Goal: Find specific page/section: Find specific page/section

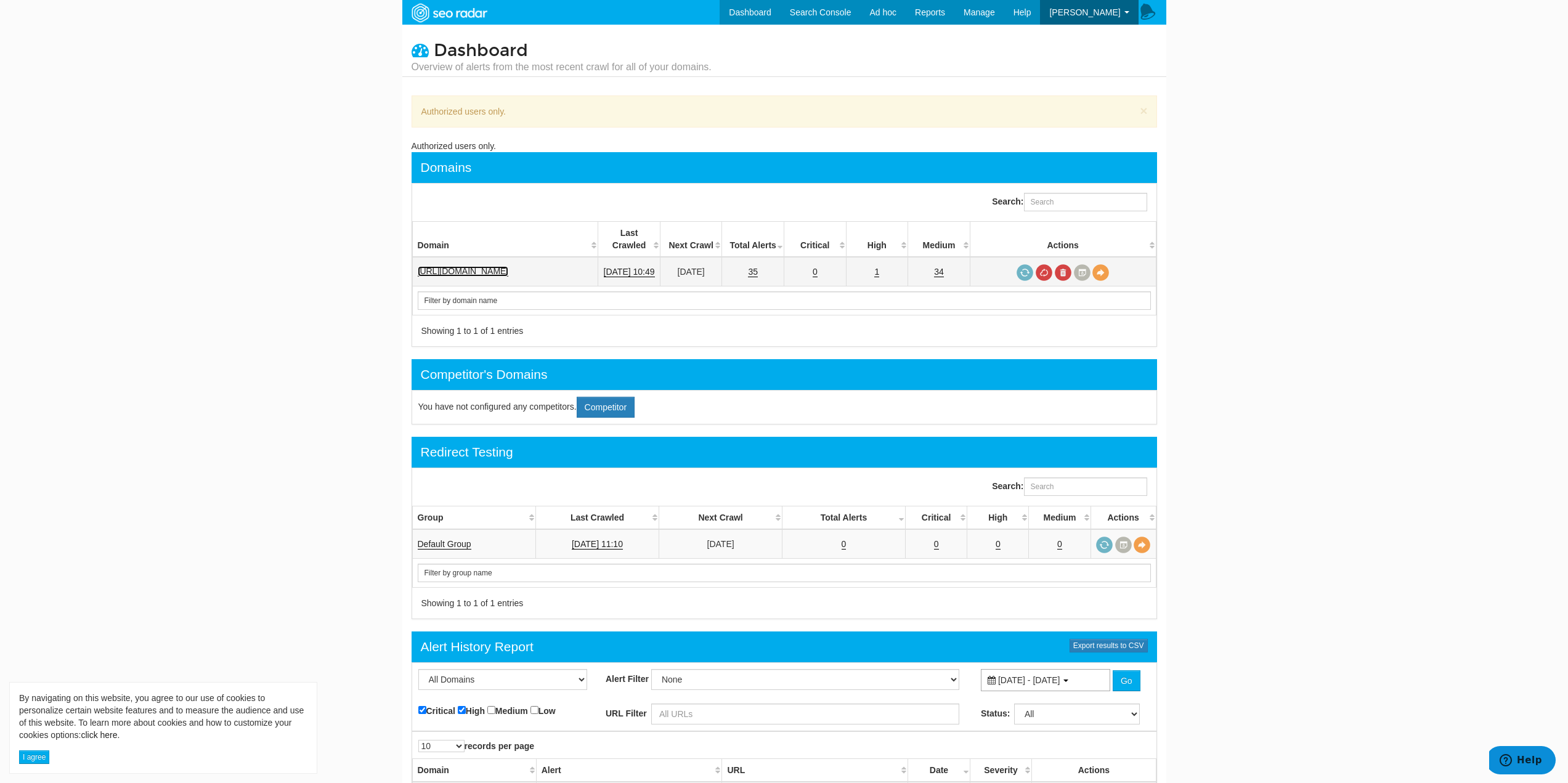
click at [462, 266] on link "[URL][DOMAIN_NAME]" at bounding box center [463, 270] width 91 height 10
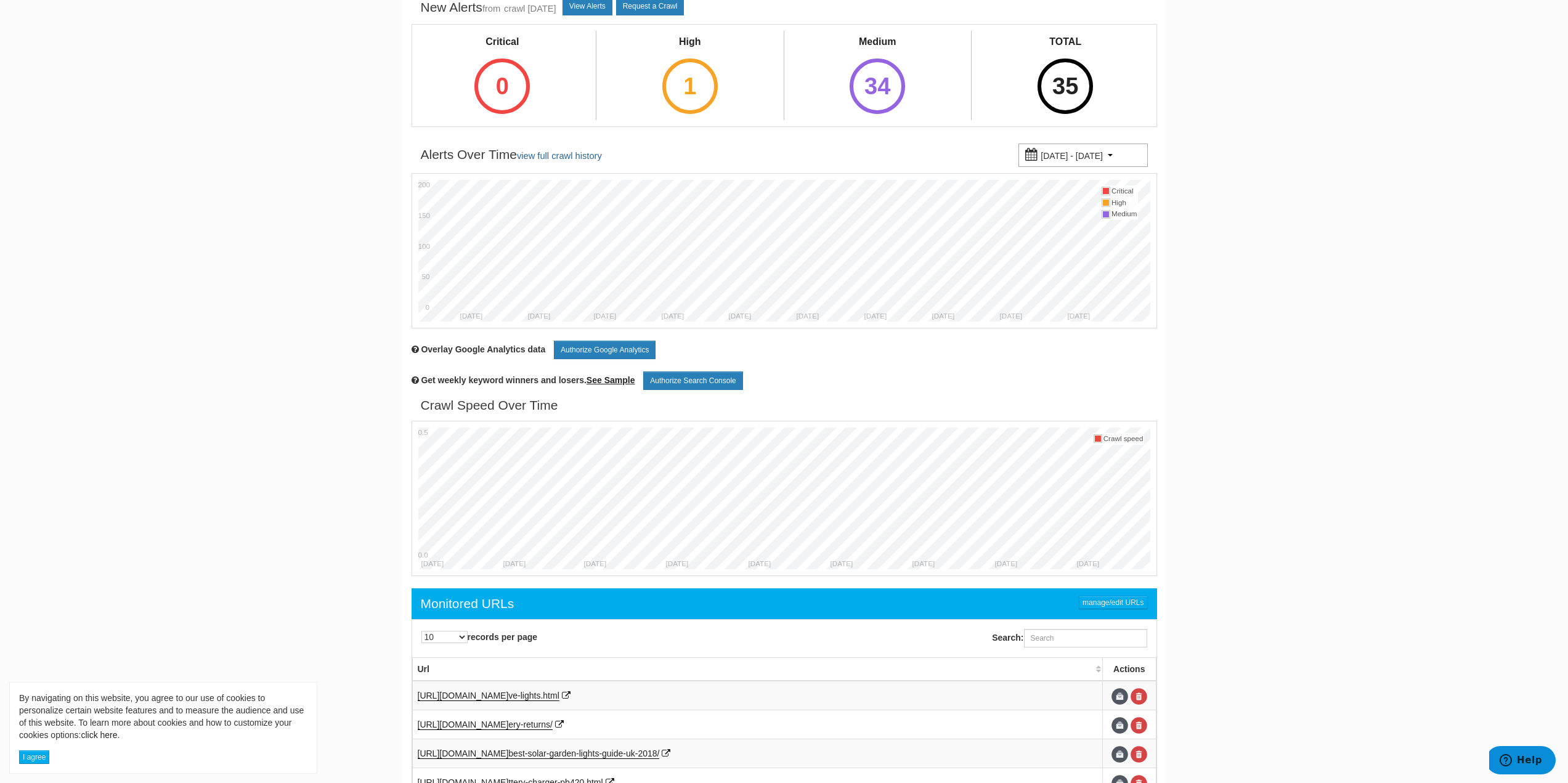
scroll to position [370, 0]
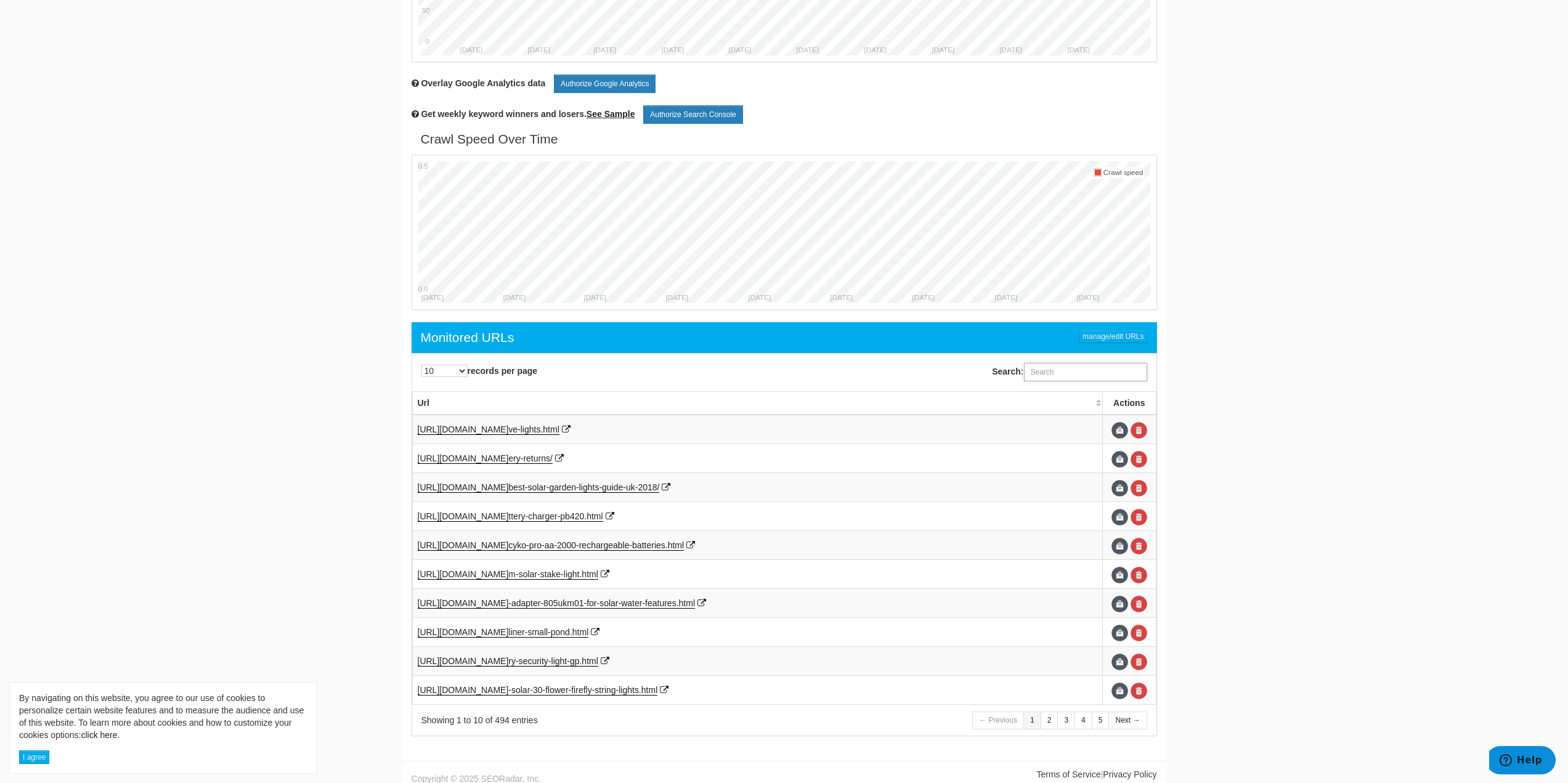
click at [1112, 375] on input "Search:" at bounding box center [1086, 373] width 123 height 19
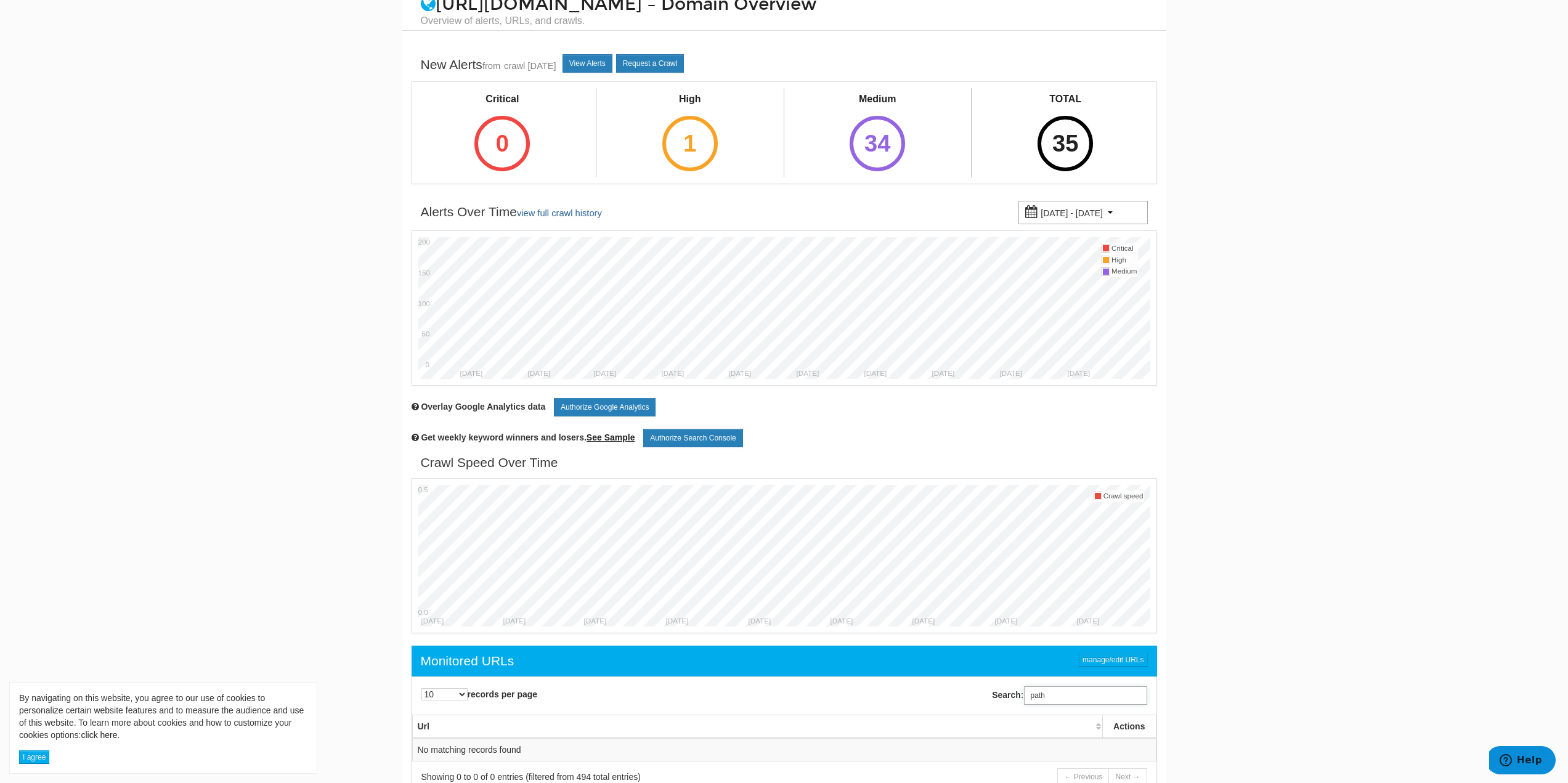
scroll to position [0, 0]
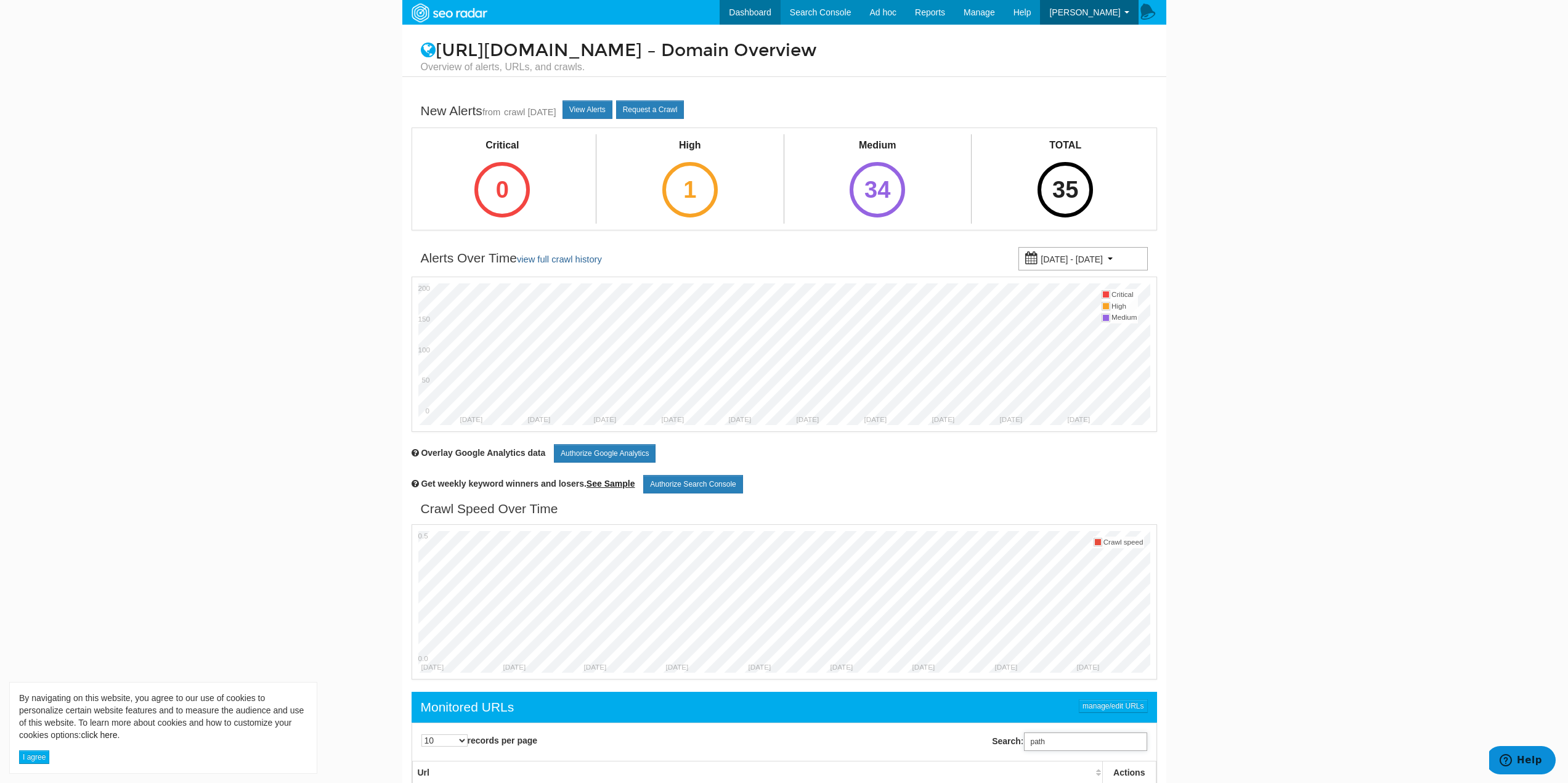
type input "path"
click at [747, 8] on link "Dashboard" at bounding box center [750, 12] width 61 height 25
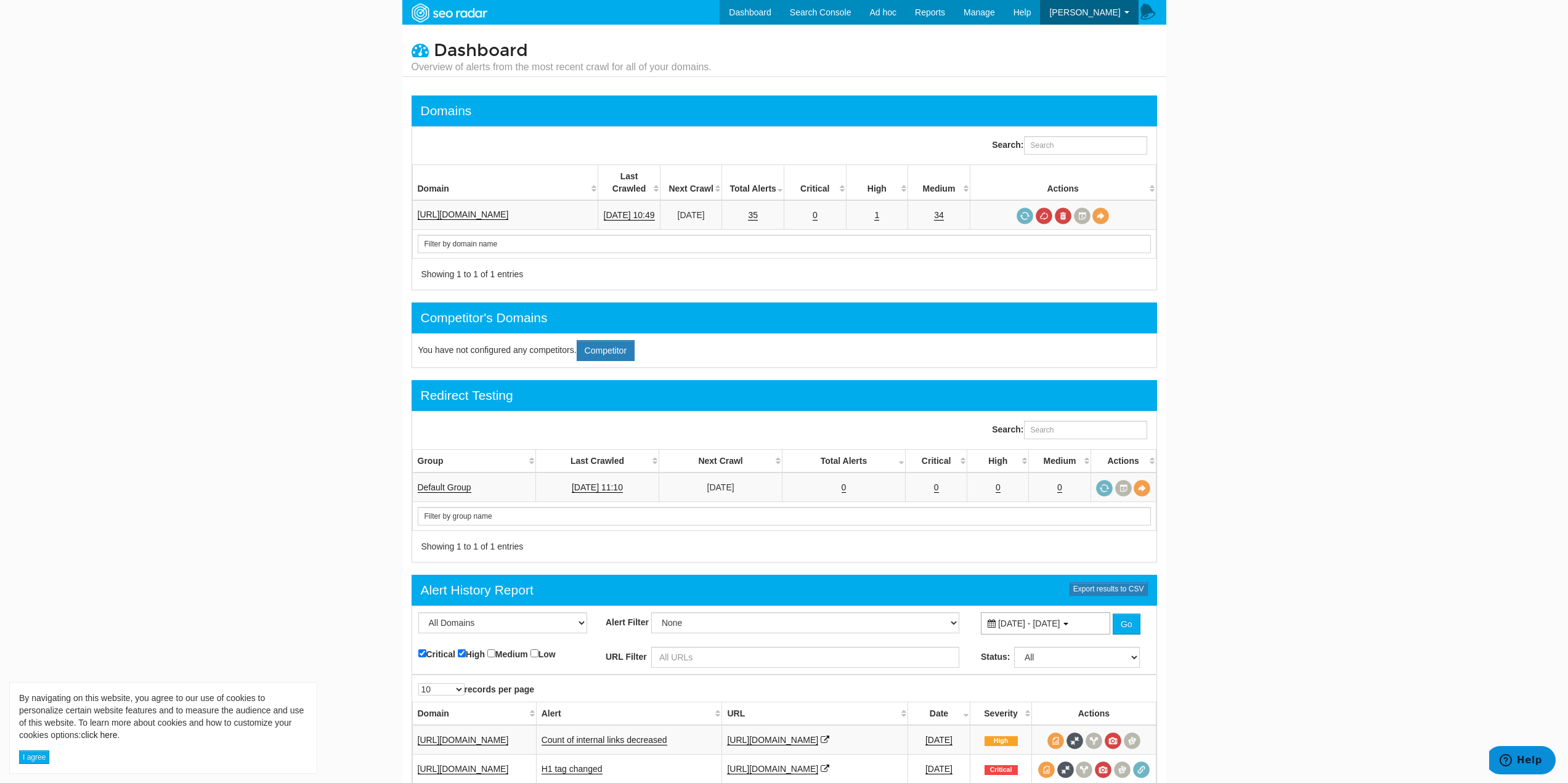
scroll to position [308, 0]
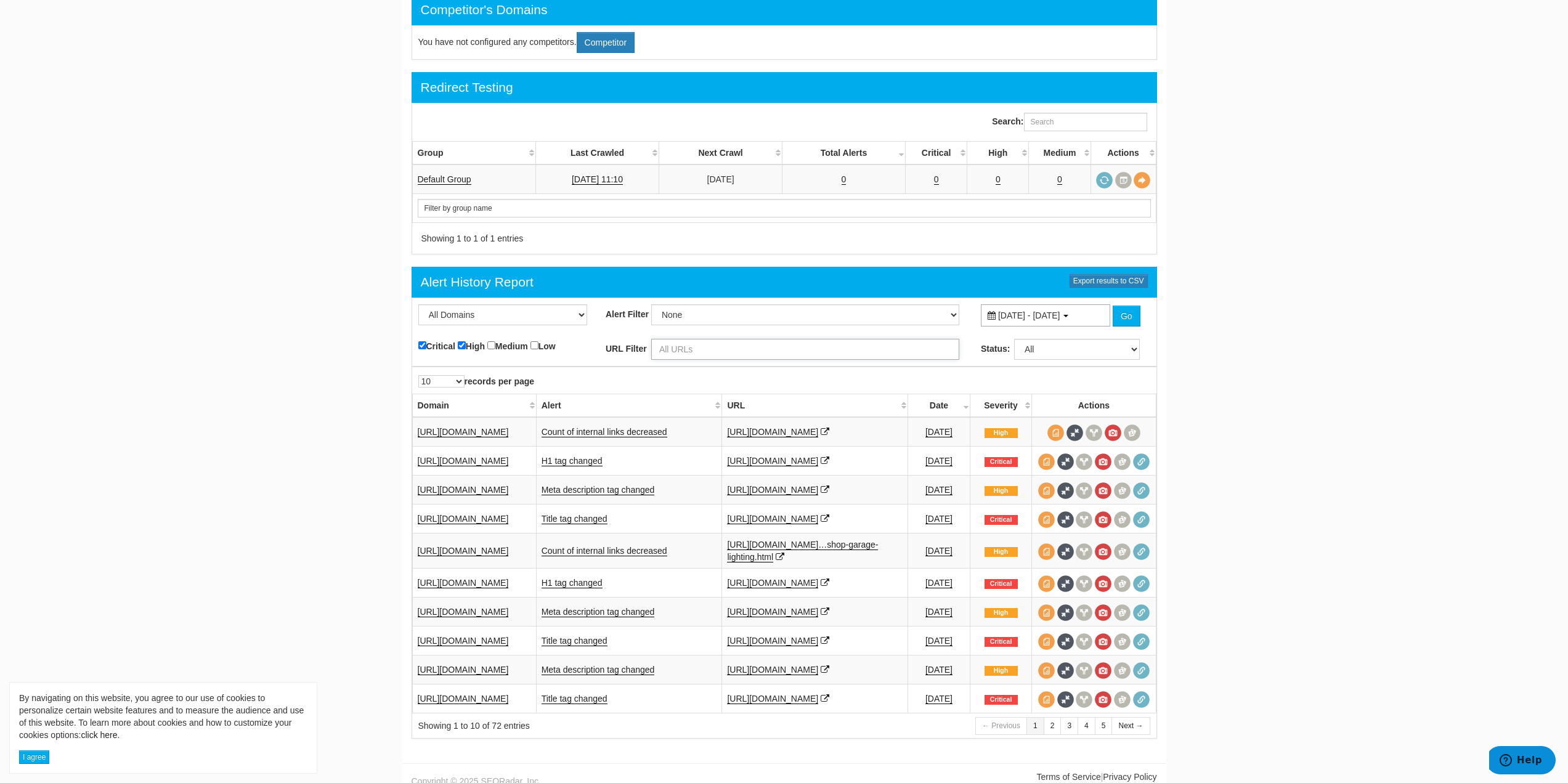
click at [692, 339] on input "text" at bounding box center [806, 349] width 308 height 21
type input "path"
click at [1124, 306] on button "Go" at bounding box center [1126, 316] width 27 height 21
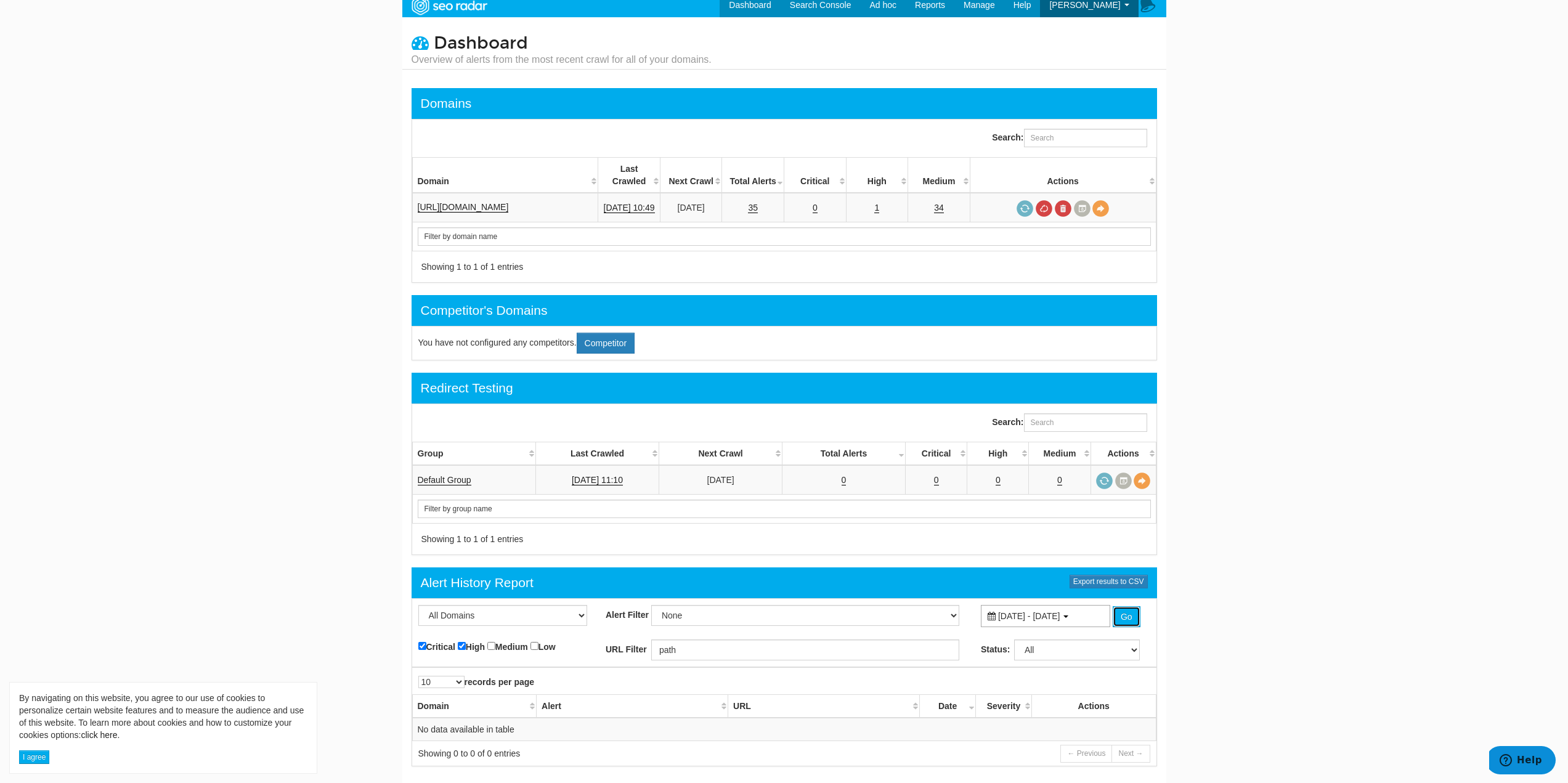
scroll to position [0, 0]
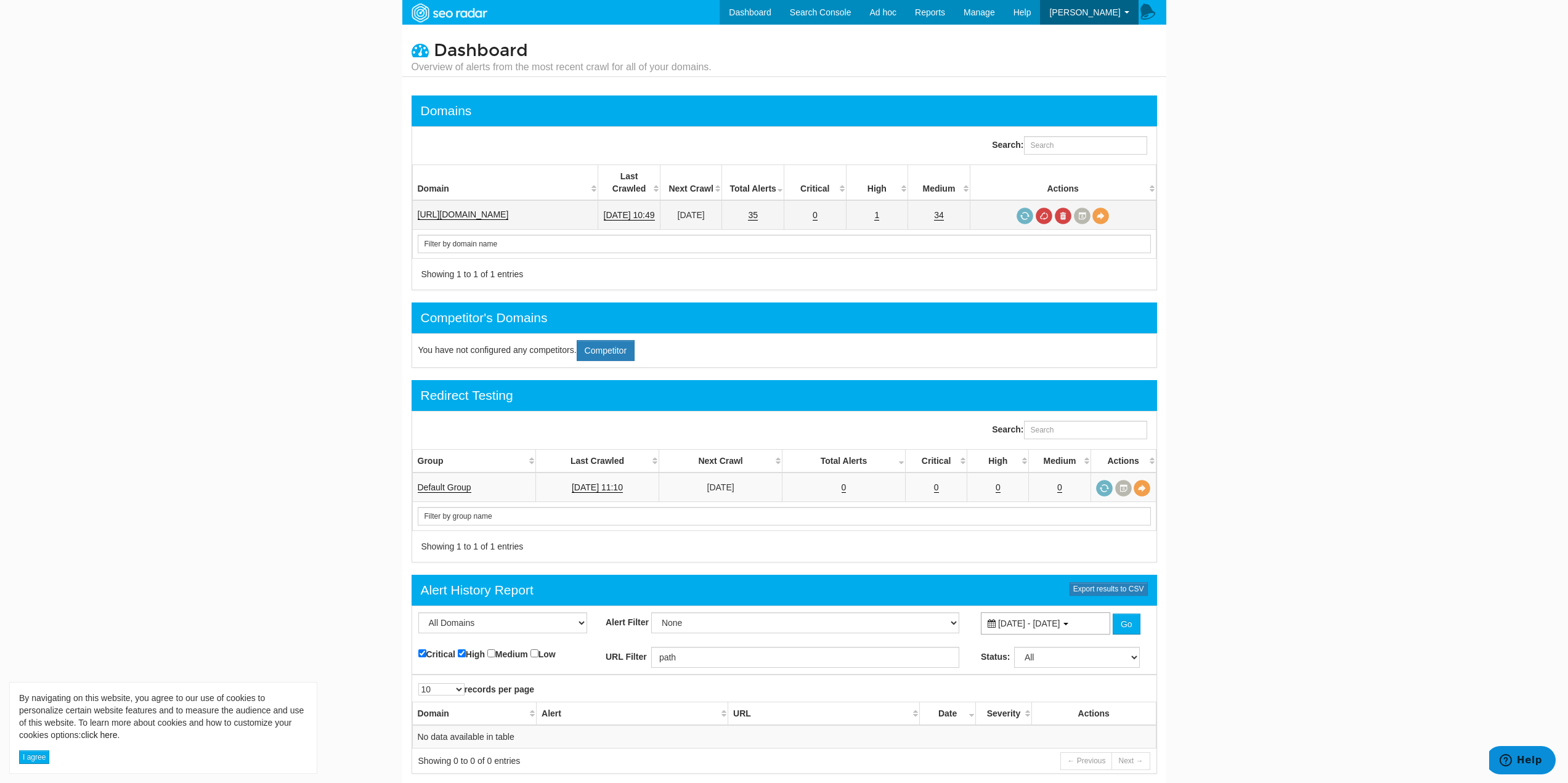
click at [472, 200] on td "[URL][DOMAIN_NAME]" at bounding box center [505, 215] width 186 height 29
click at [469, 210] on link "[URL][DOMAIN_NAME]" at bounding box center [463, 215] width 91 height 10
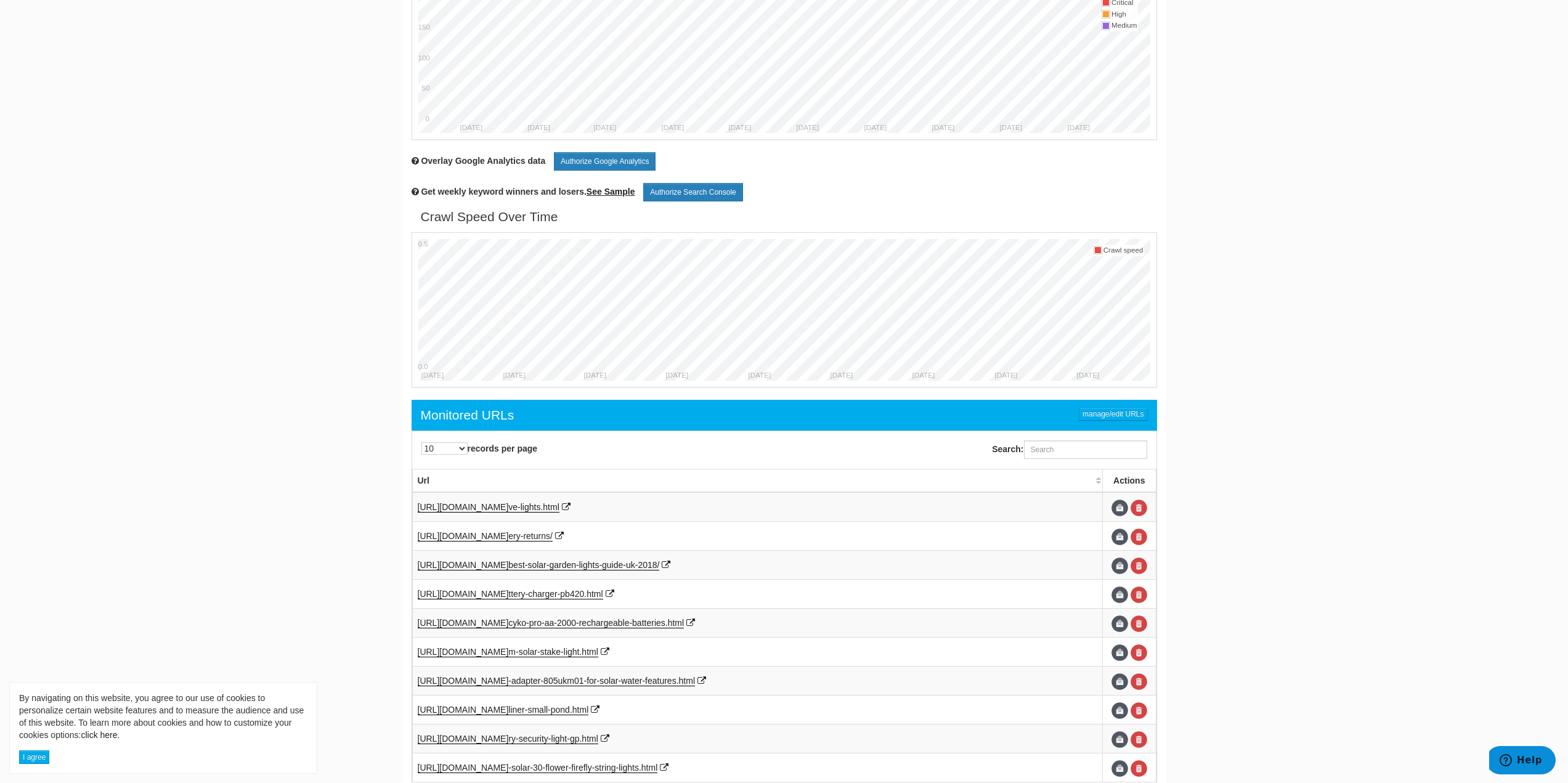
scroll to position [377, 0]
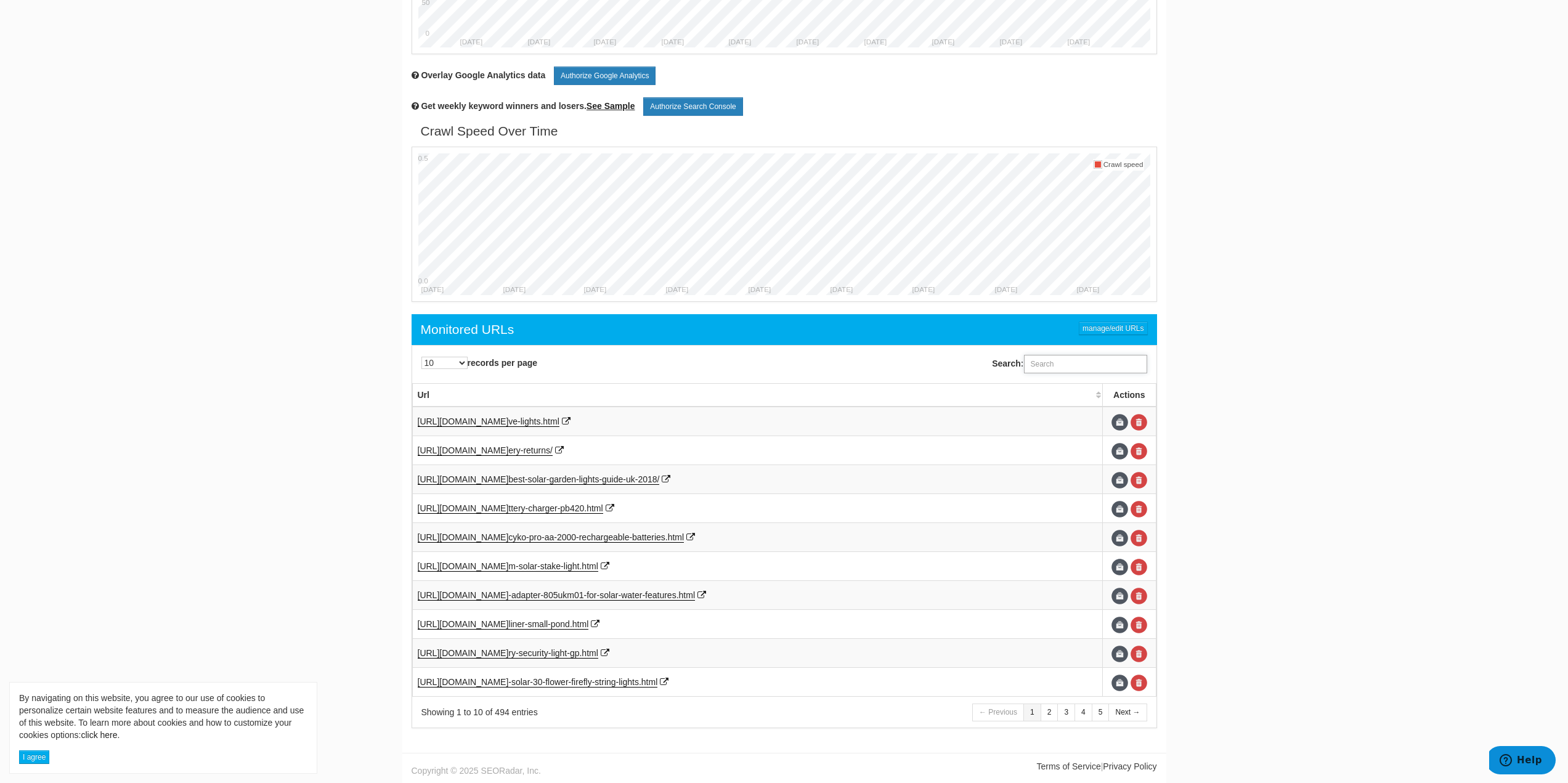
click at [1071, 369] on input "Search:" at bounding box center [1086, 364] width 123 height 19
drag, startPoint x: 1063, startPoint y: 367, endPoint x: 1016, endPoint y: 367, distance: 47.0
click at [1021, 369] on label "Search: secu" at bounding box center [1070, 364] width 155 height 19
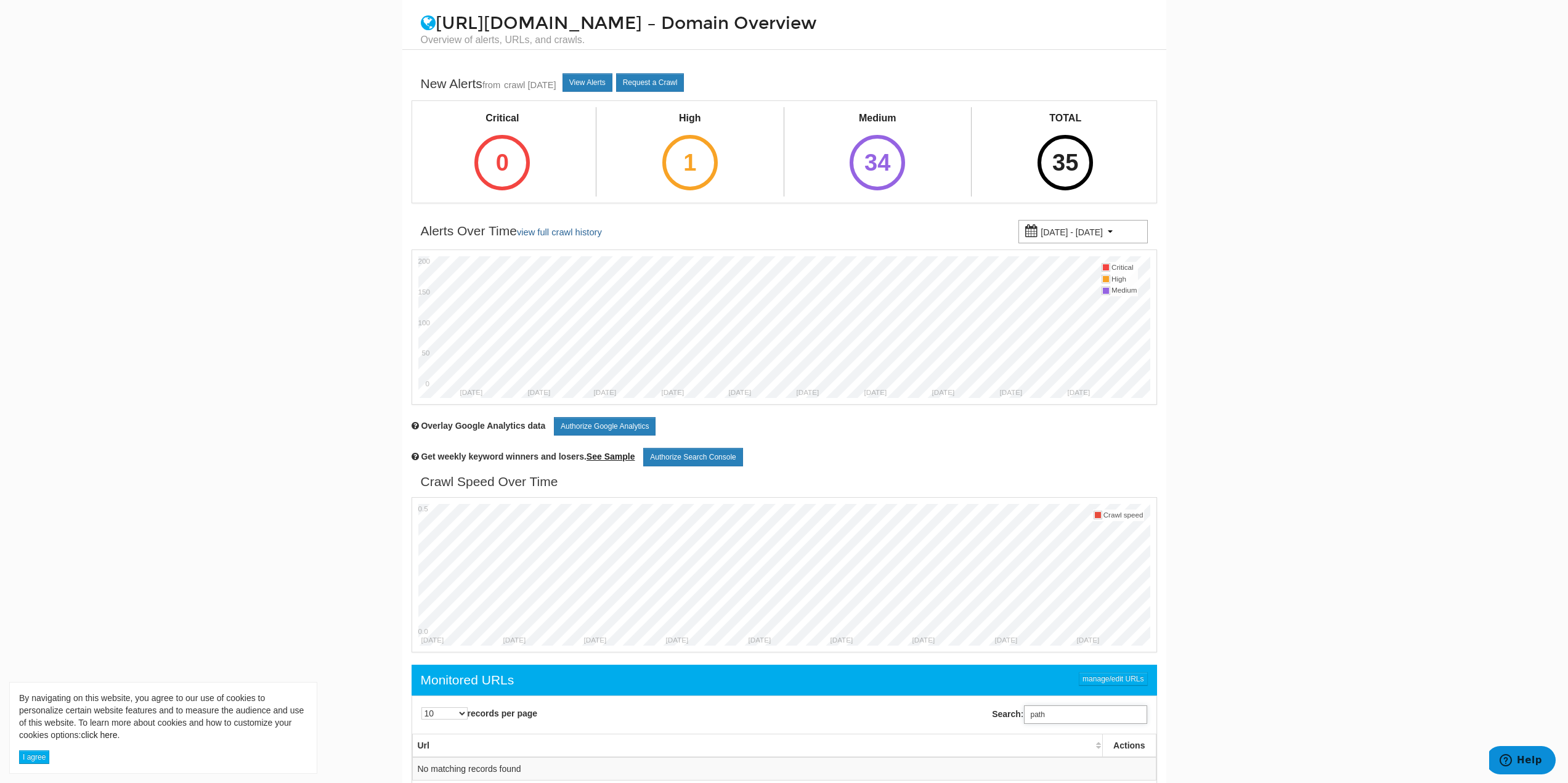
scroll to position [0, 0]
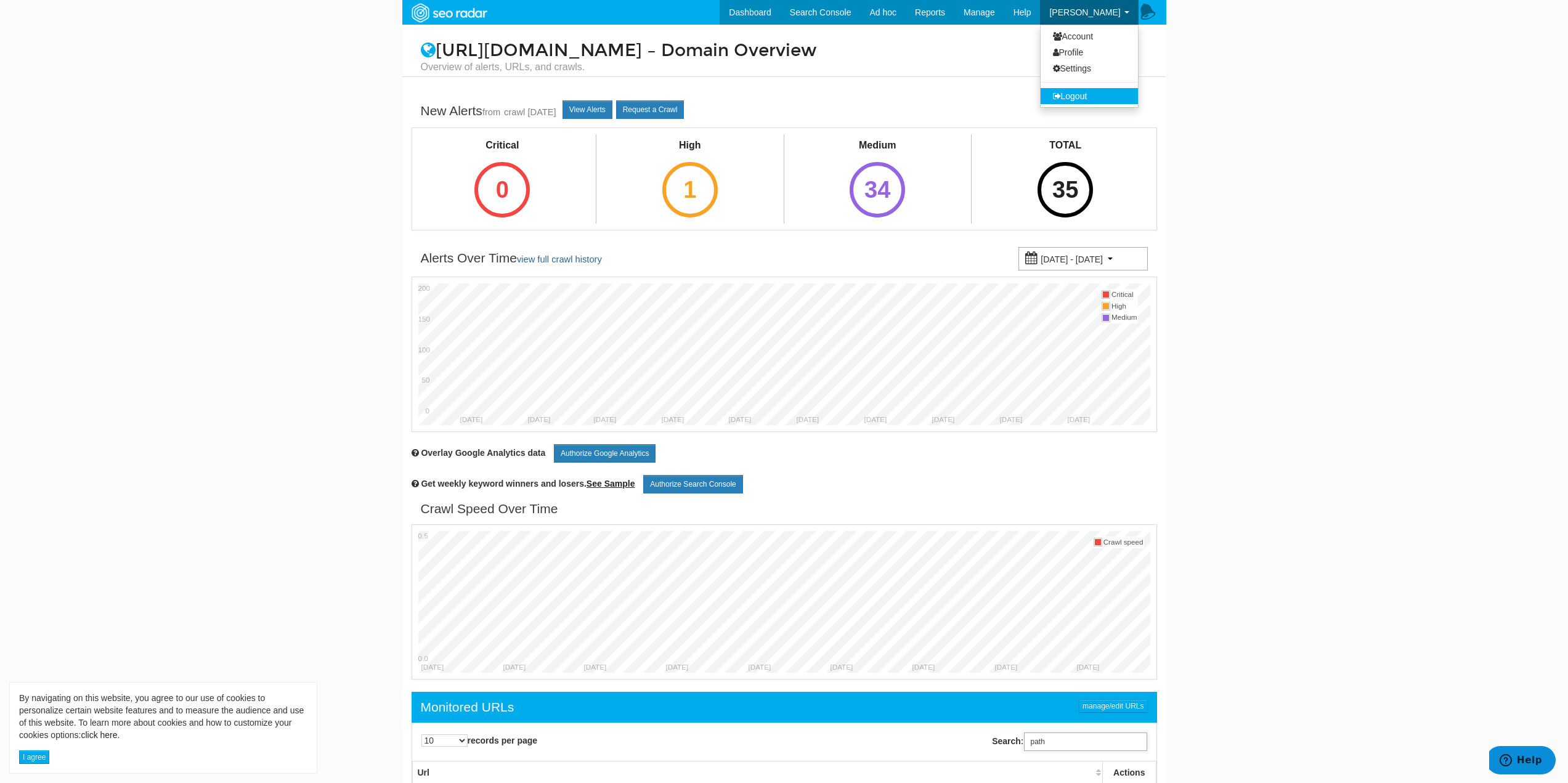
type input "path"
click at [1085, 95] on link "Logout" at bounding box center [1089, 96] width 97 height 16
